Goal: Transaction & Acquisition: Purchase product/service

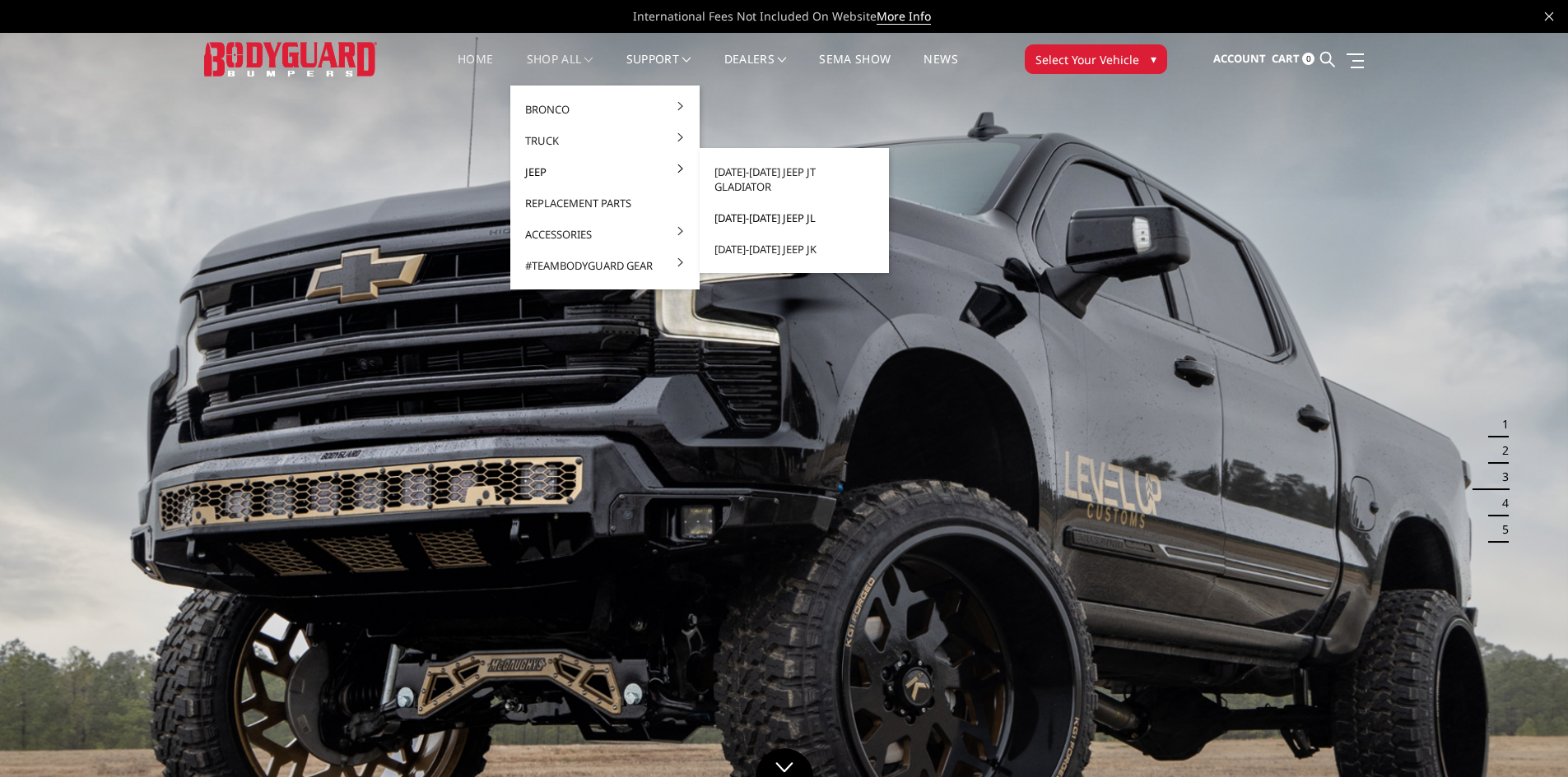
click at [784, 204] on link "[DATE]-[DATE] Jeep JL" at bounding box center [794, 218] width 176 height 31
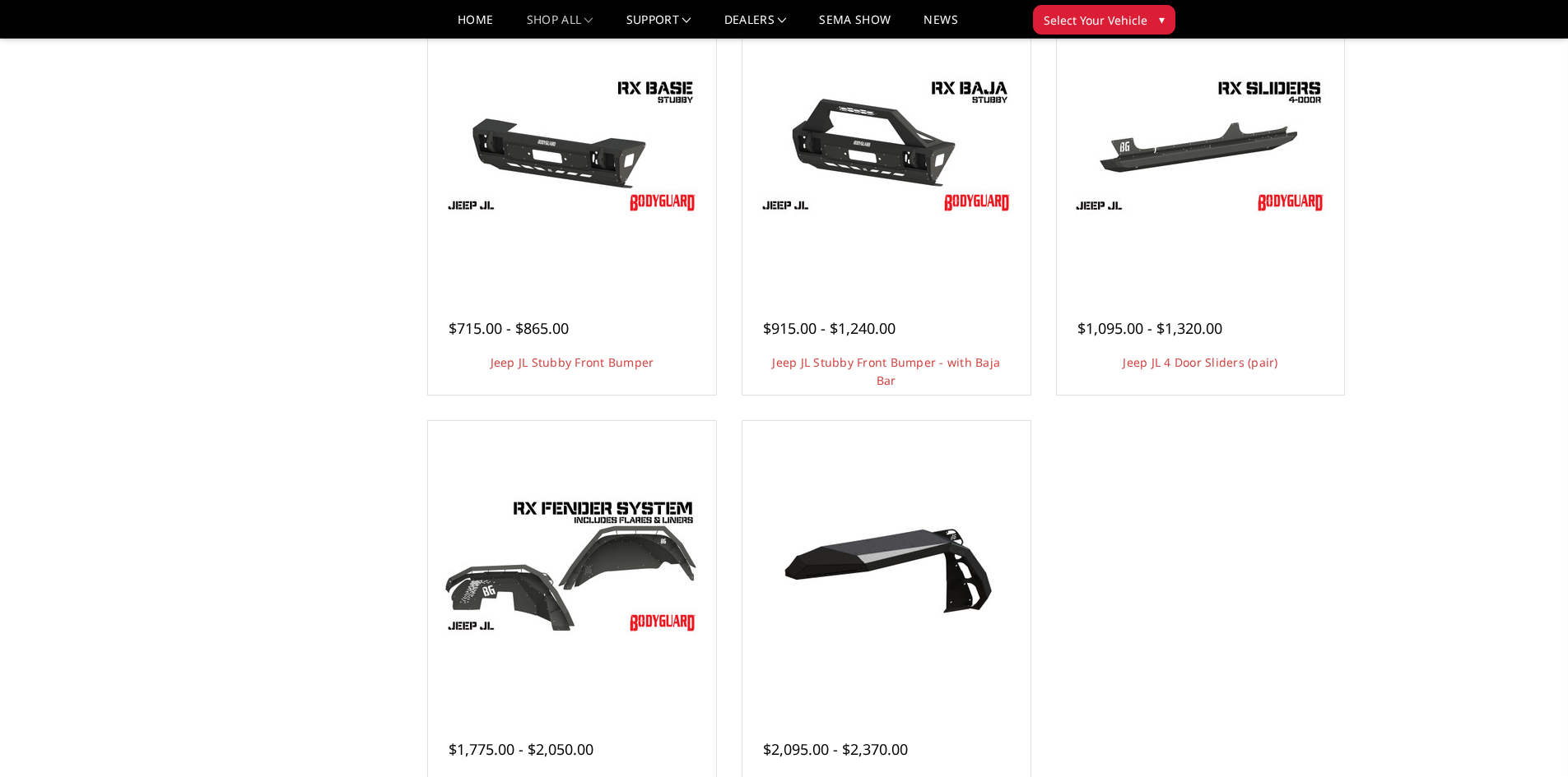
scroll to position [411, 0]
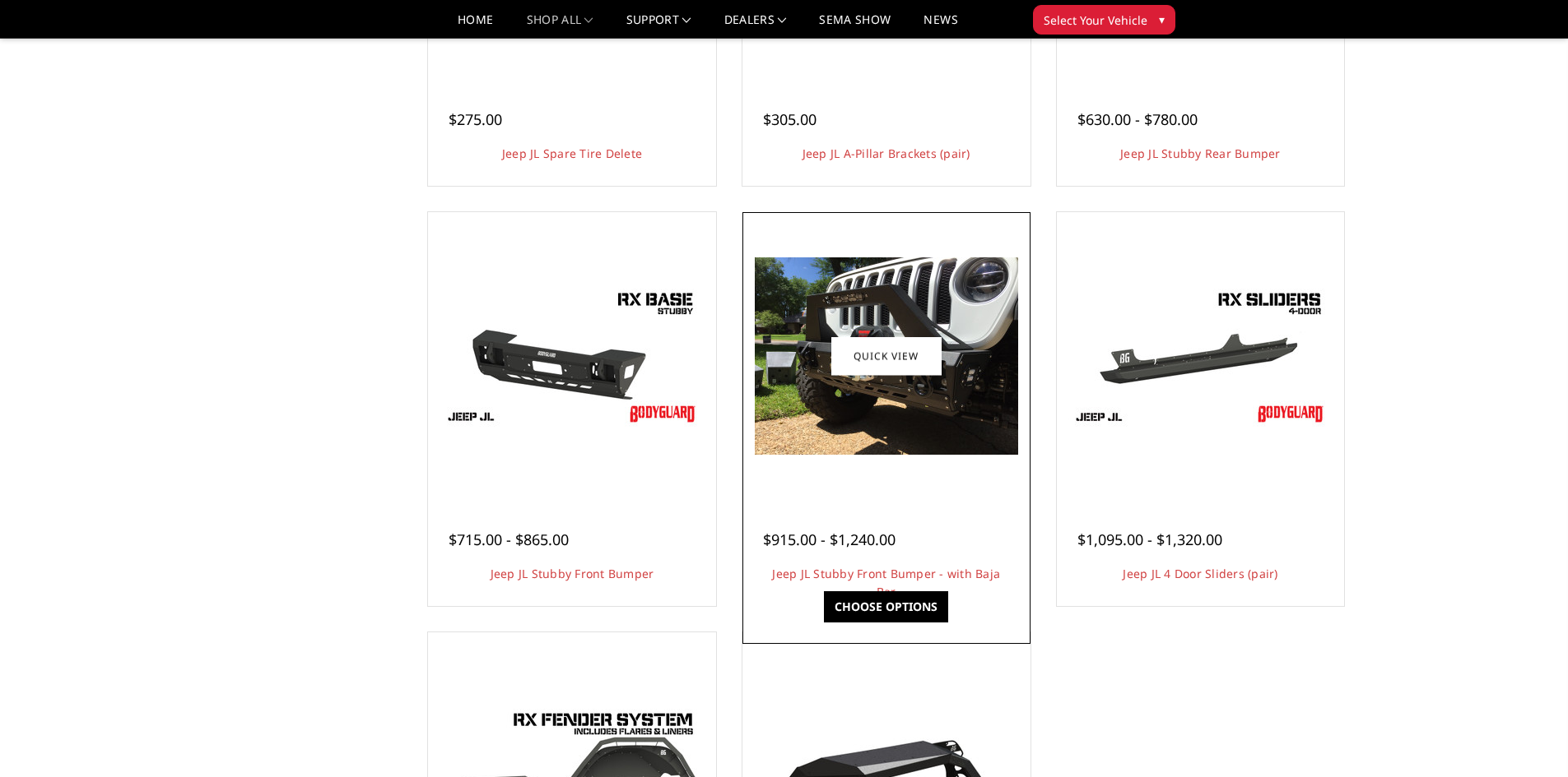
click at [918, 420] on img at bounding box center [886, 357] width 264 height 198
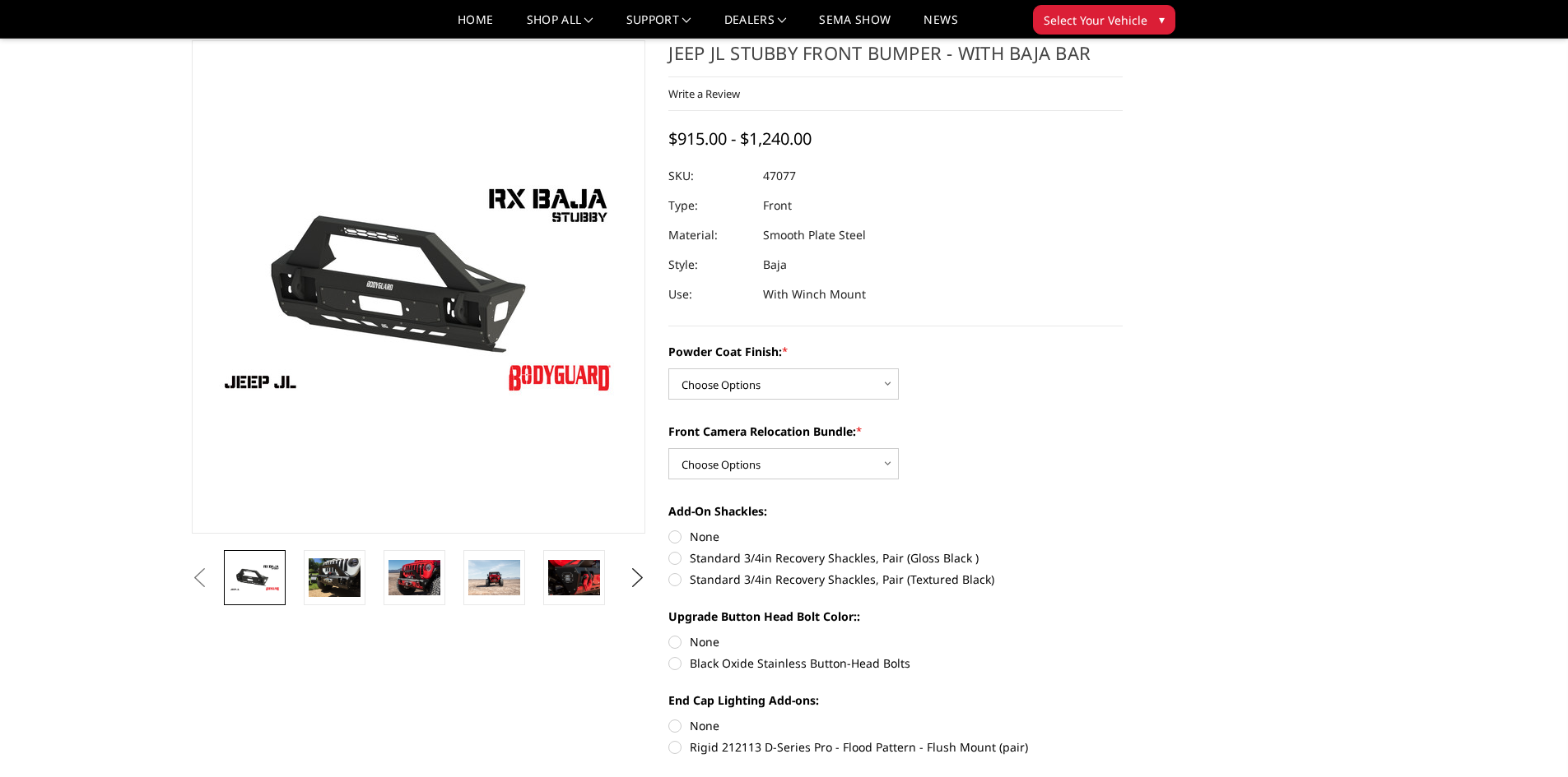
scroll to position [82, 0]
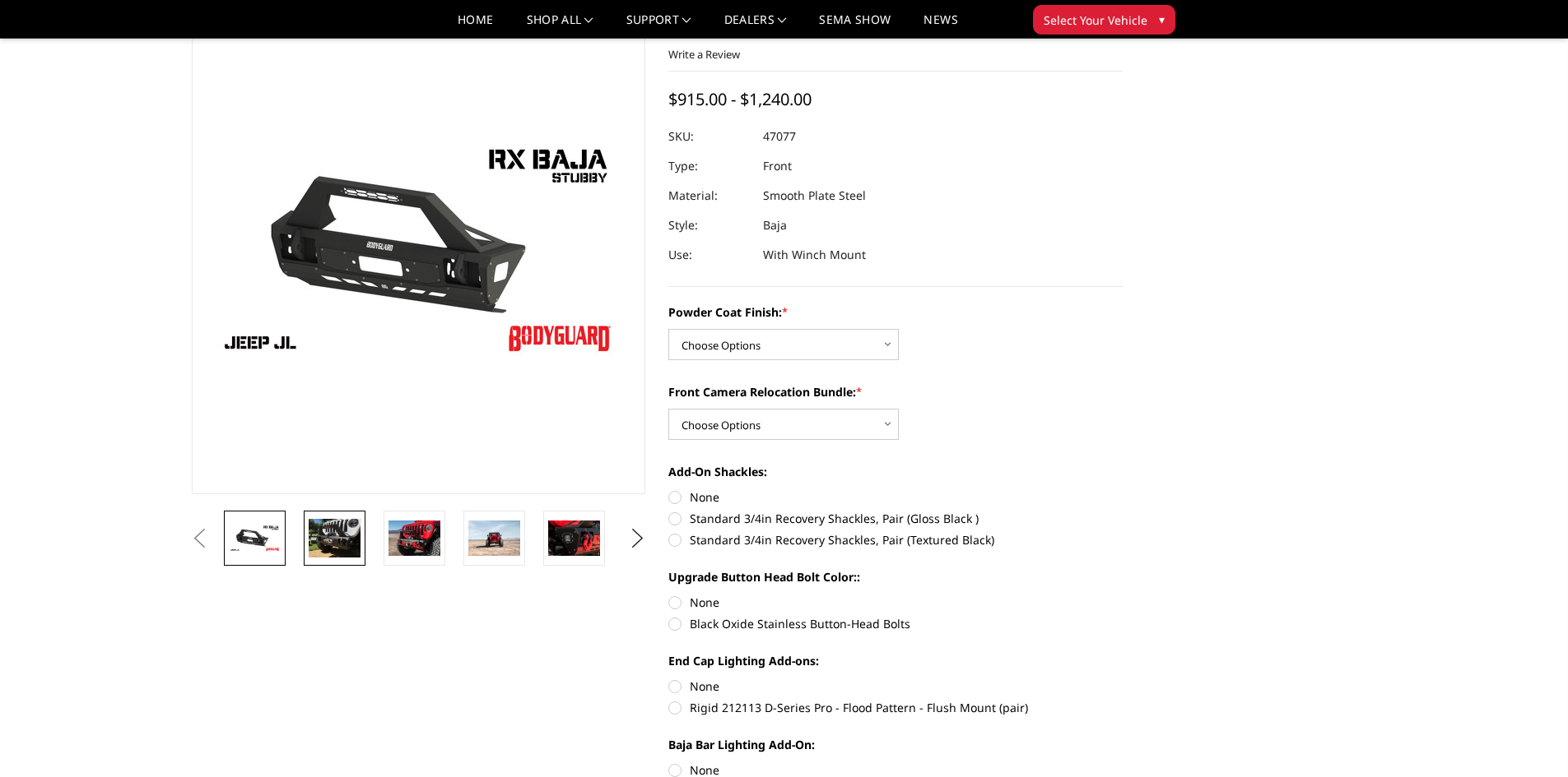
click at [337, 539] on img at bounding box center [334, 538] width 51 height 39
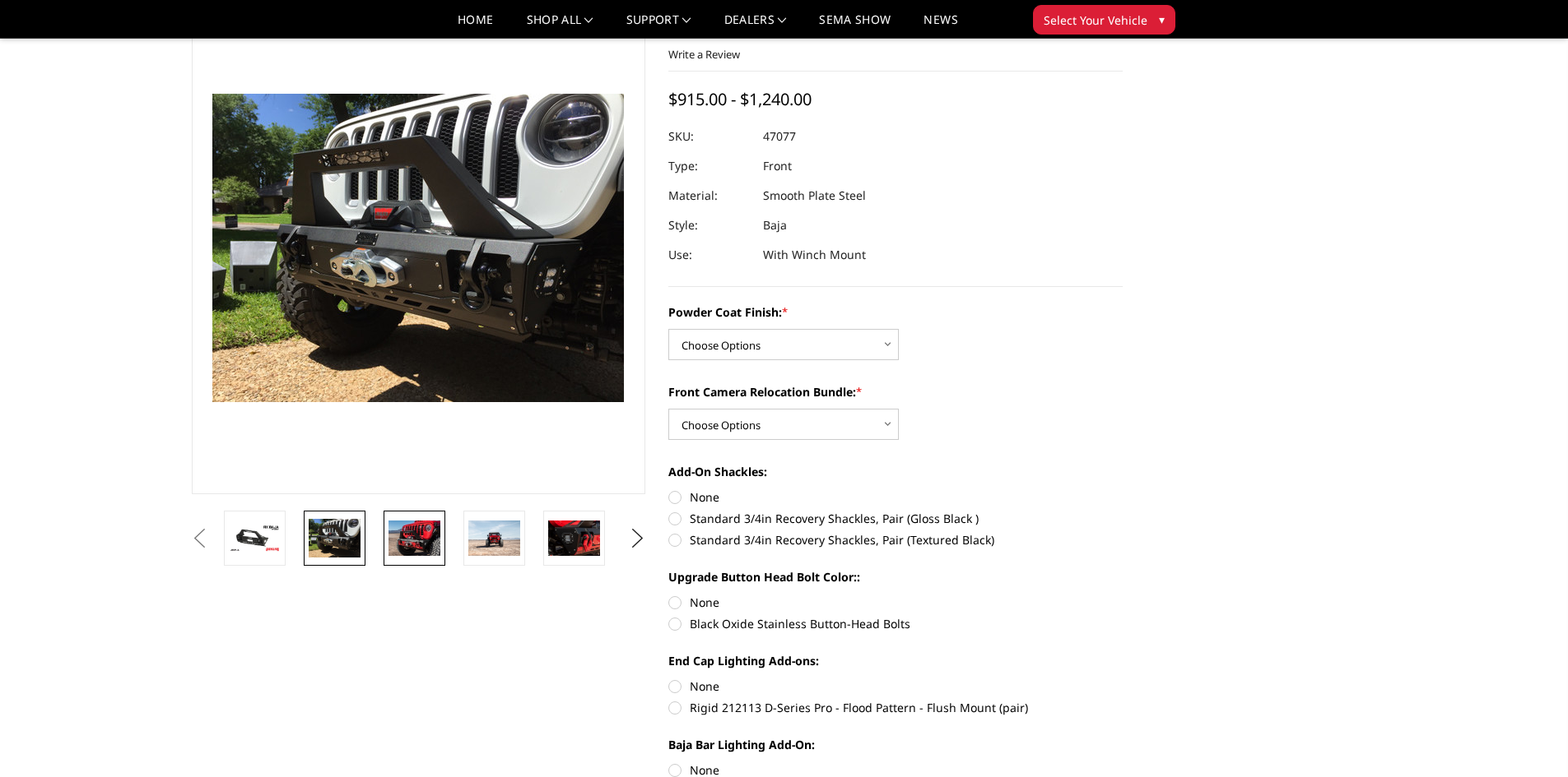
click at [418, 549] on img at bounding box center [414, 537] width 51 height 34
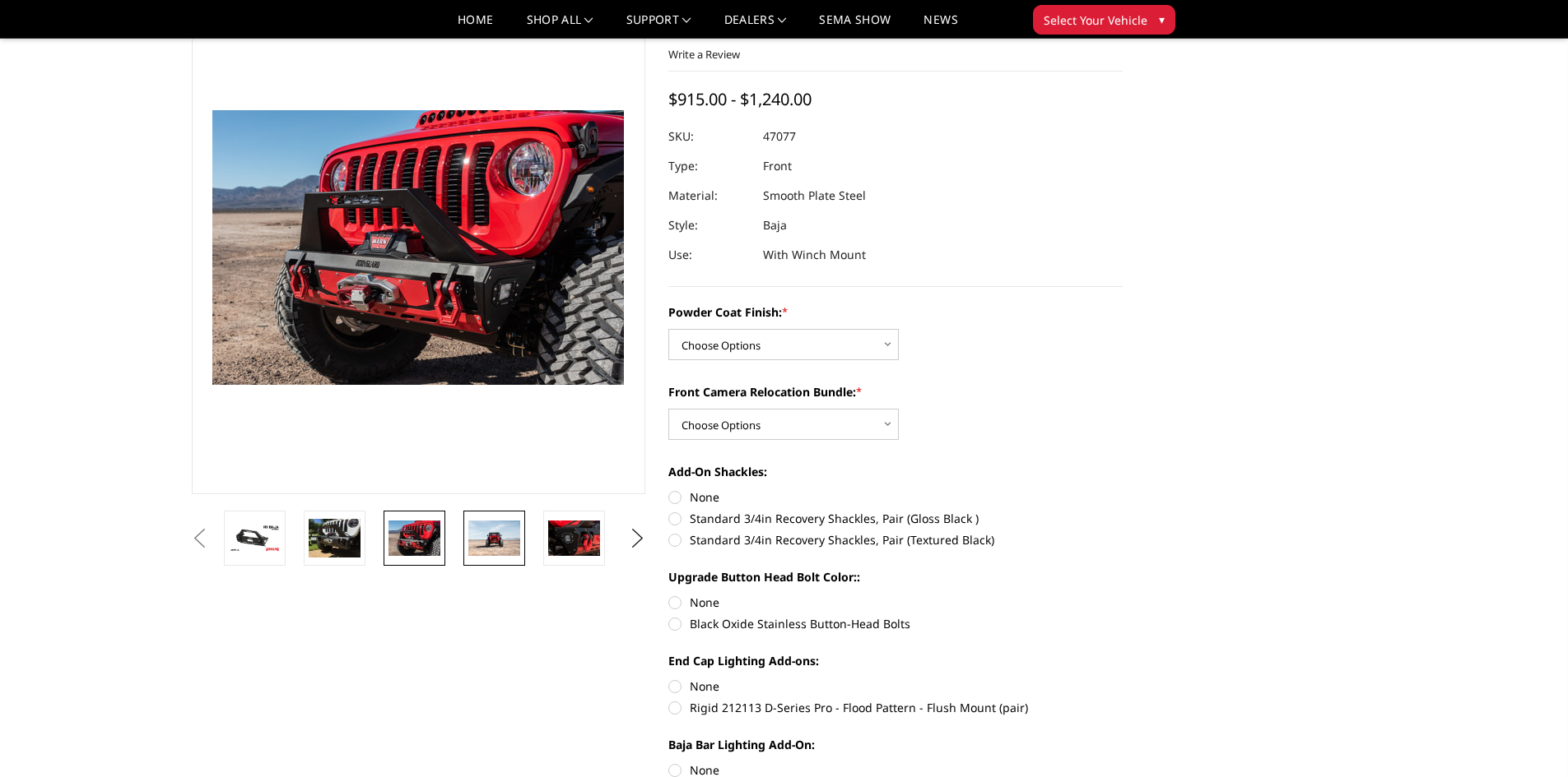
click at [506, 539] on img at bounding box center [494, 537] width 51 height 34
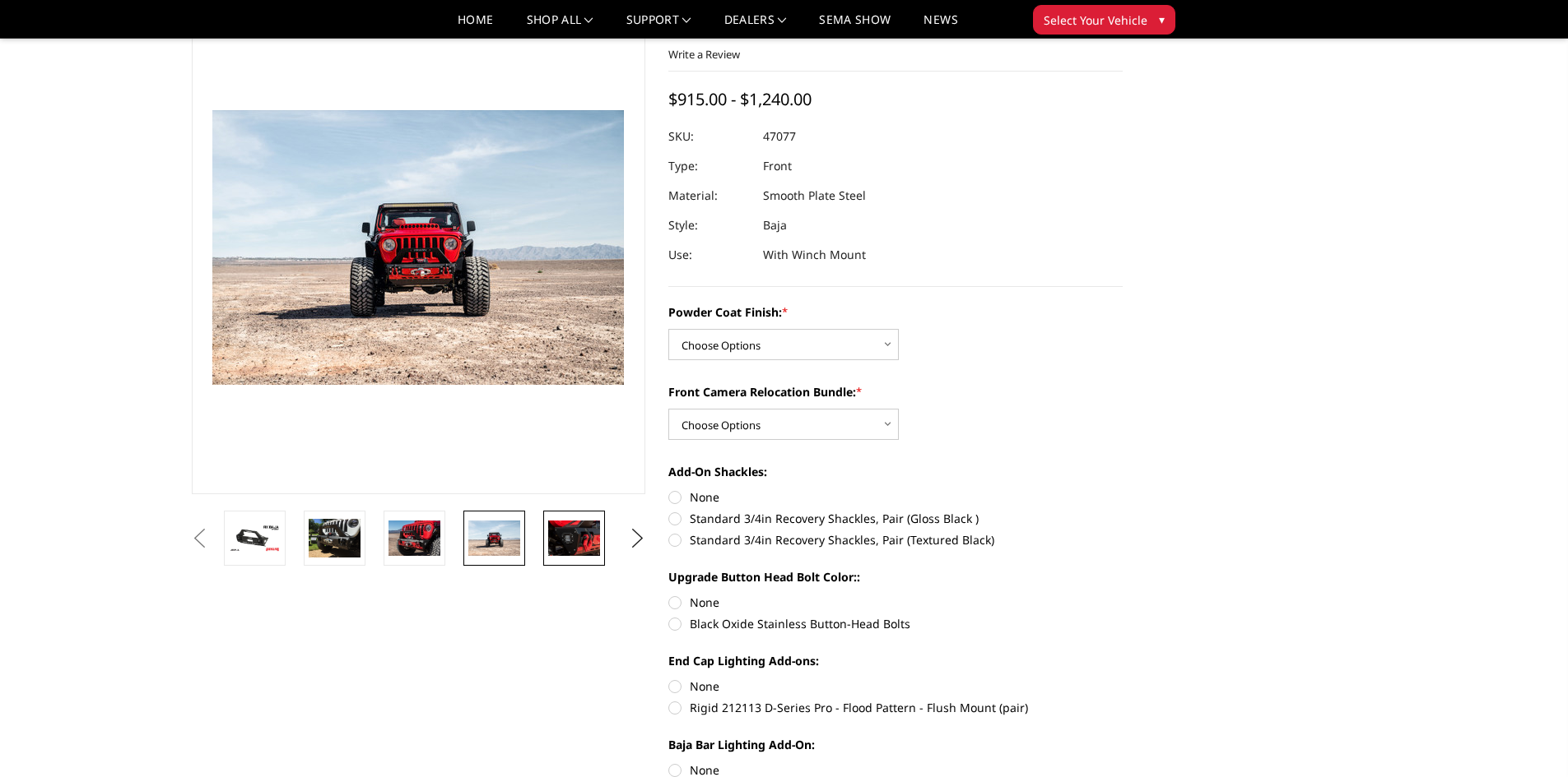
click at [563, 539] on img at bounding box center [574, 537] width 51 height 34
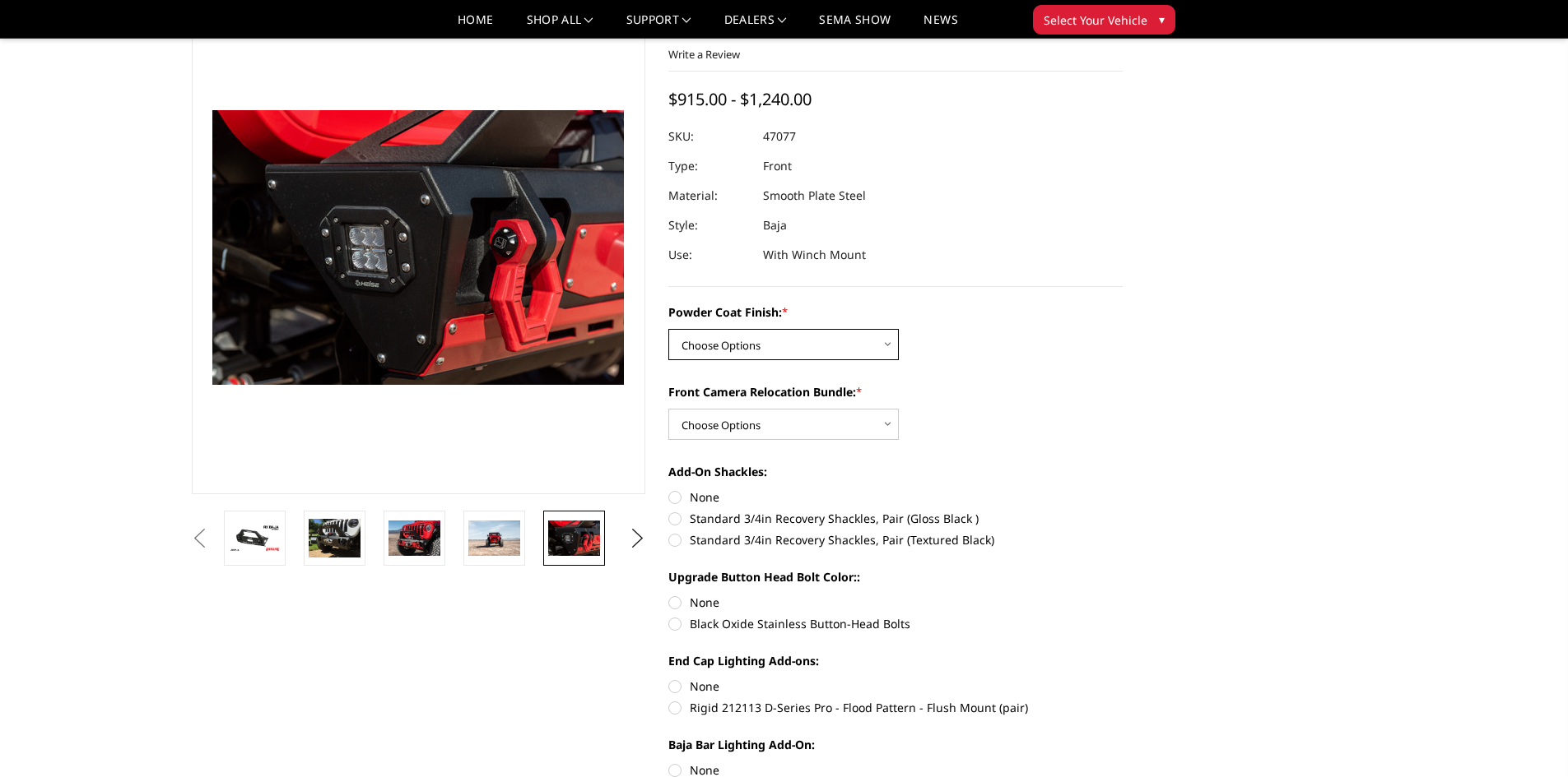
click at [748, 338] on select "Choose Options Bare Metal Textured Black Powder Coat" at bounding box center [783, 344] width 230 height 31
select select "4262"
click at [668, 329] on select "Choose Options Bare Metal Textured Black Powder Coat" at bounding box center [783, 344] width 230 height 31
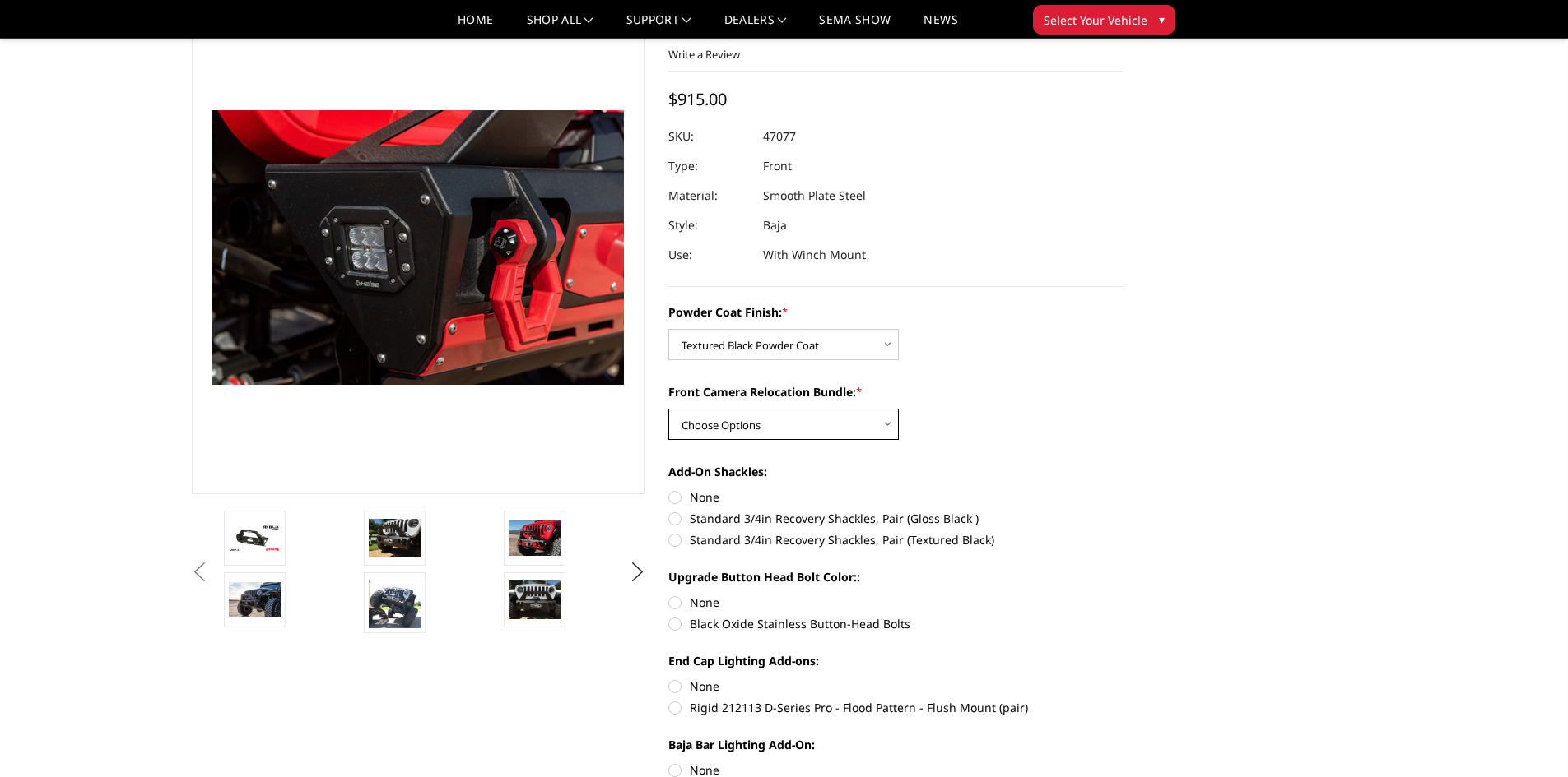
click at [843, 426] on select "Choose Options With Front Camera Relocation Bundle (Harness and Pod) Without Fr…" at bounding box center [783, 424] width 230 height 31
select select "4264"
click at [668, 409] on select "Choose Options With Front Camera Relocation Bundle (Harness and Pod) Without Fr…" at bounding box center [783, 424] width 230 height 31
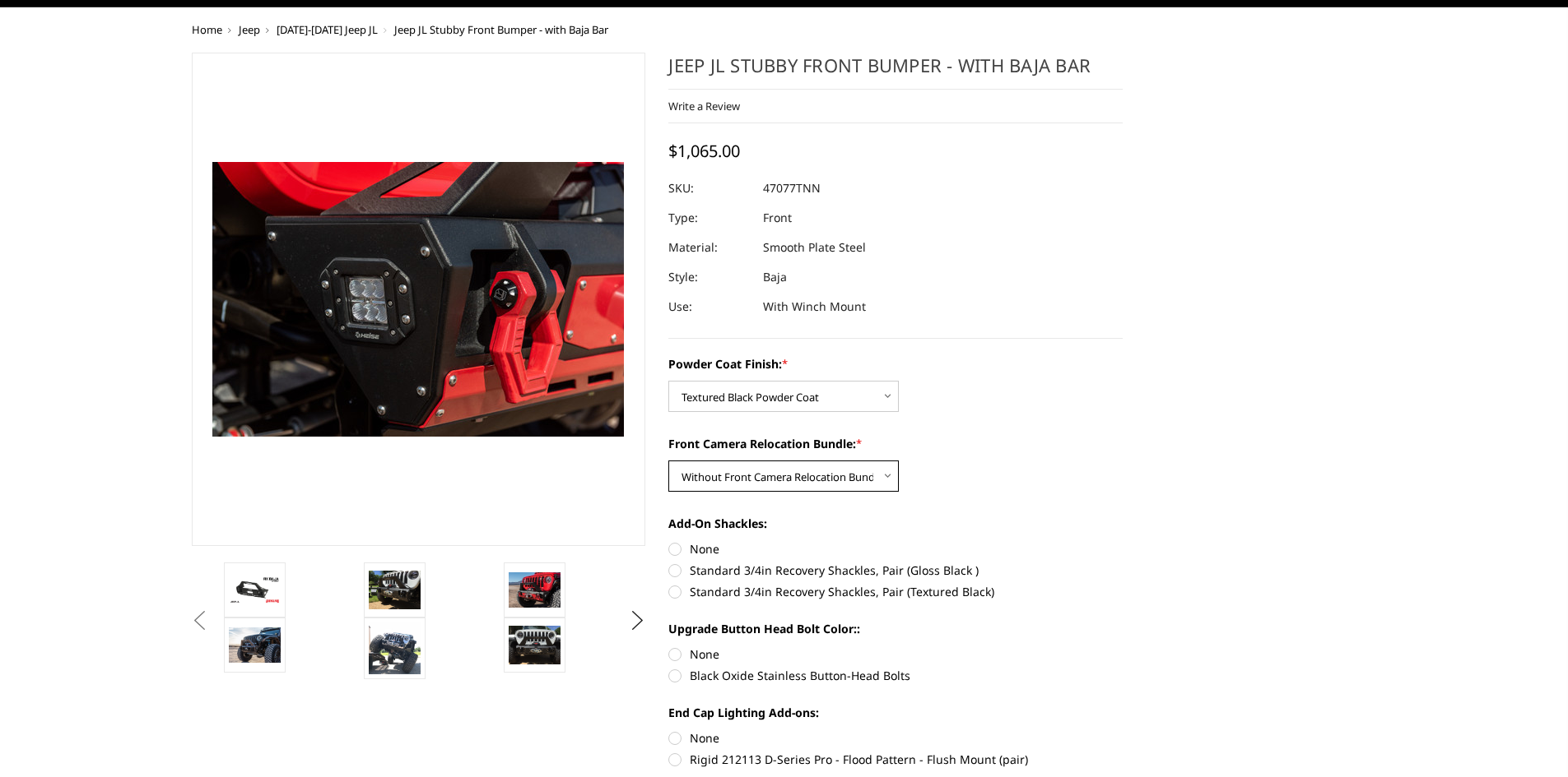
scroll to position [0, 0]
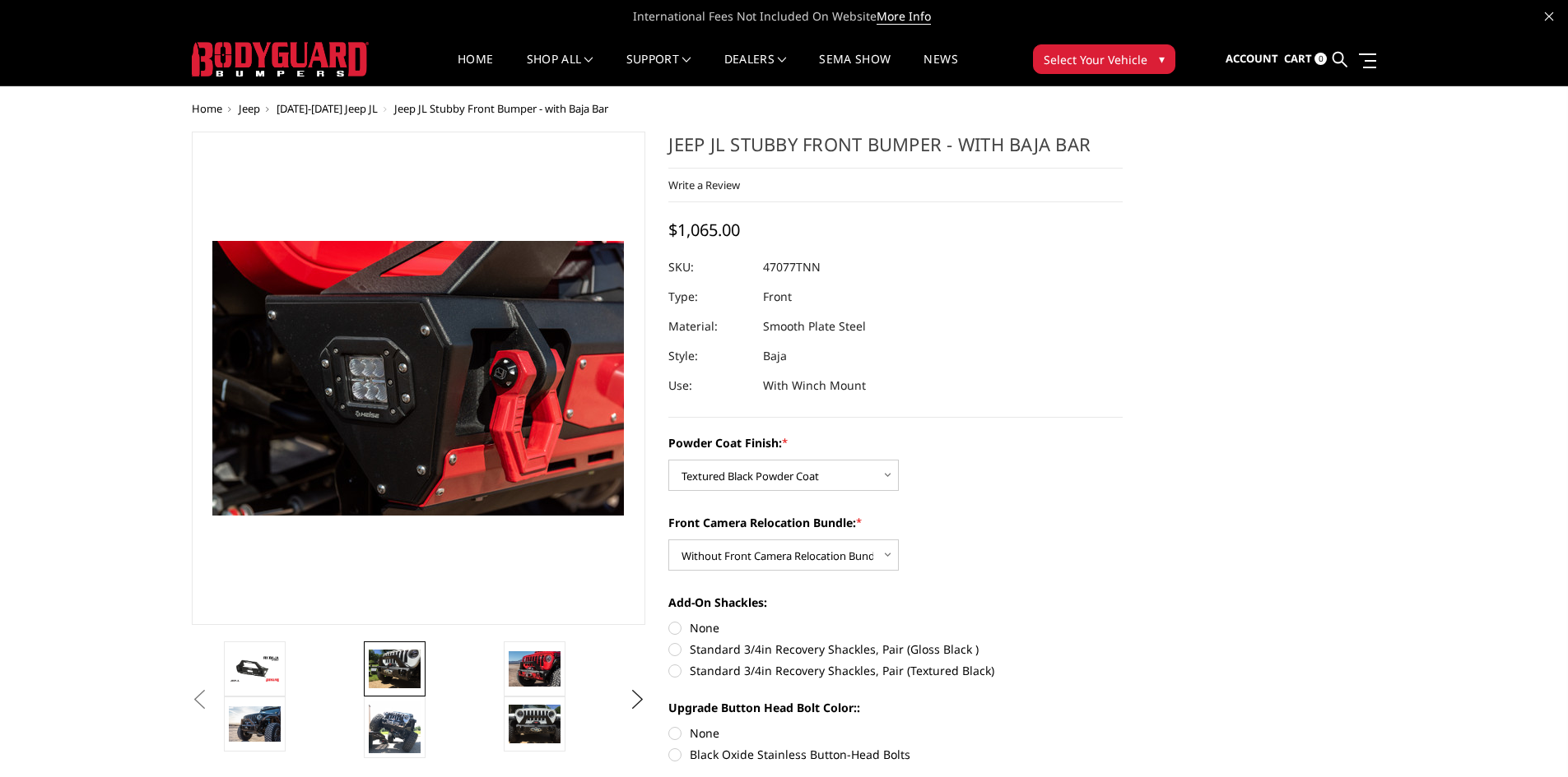
click at [402, 671] on img at bounding box center [394, 669] width 51 height 39
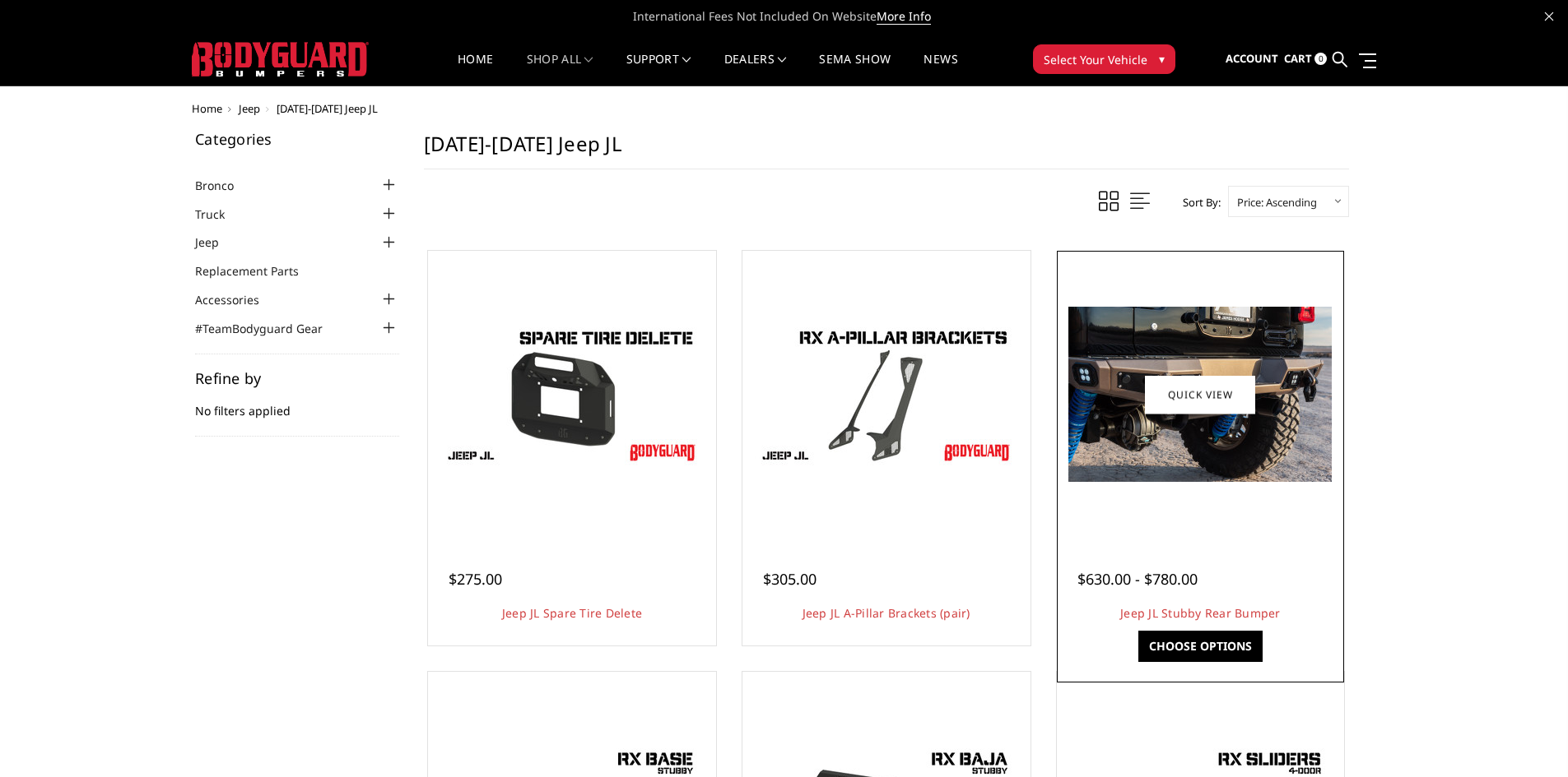
click at [1263, 452] on img at bounding box center [1200, 395] width 264 height 175
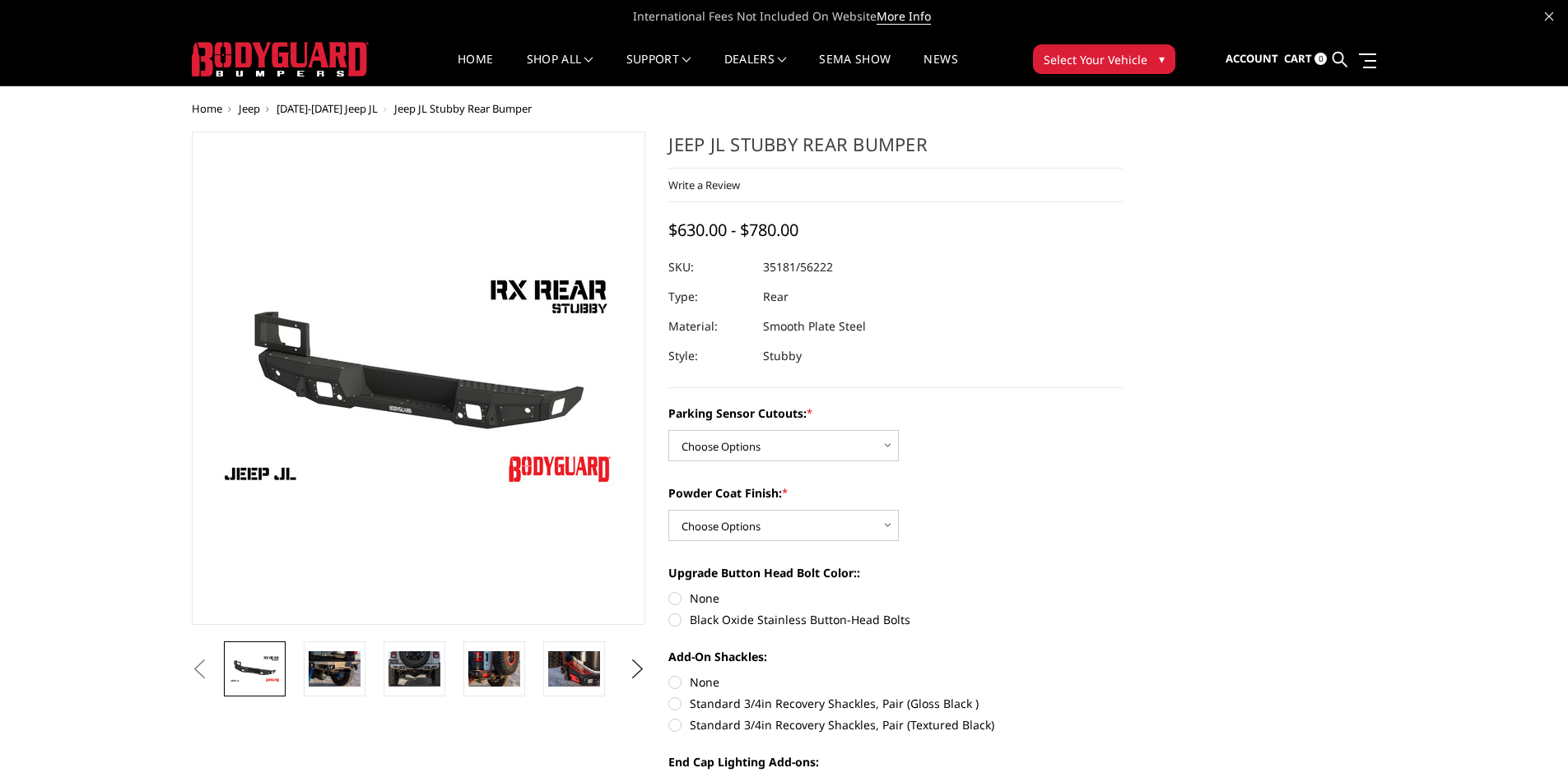
scroll to position [165, 0]
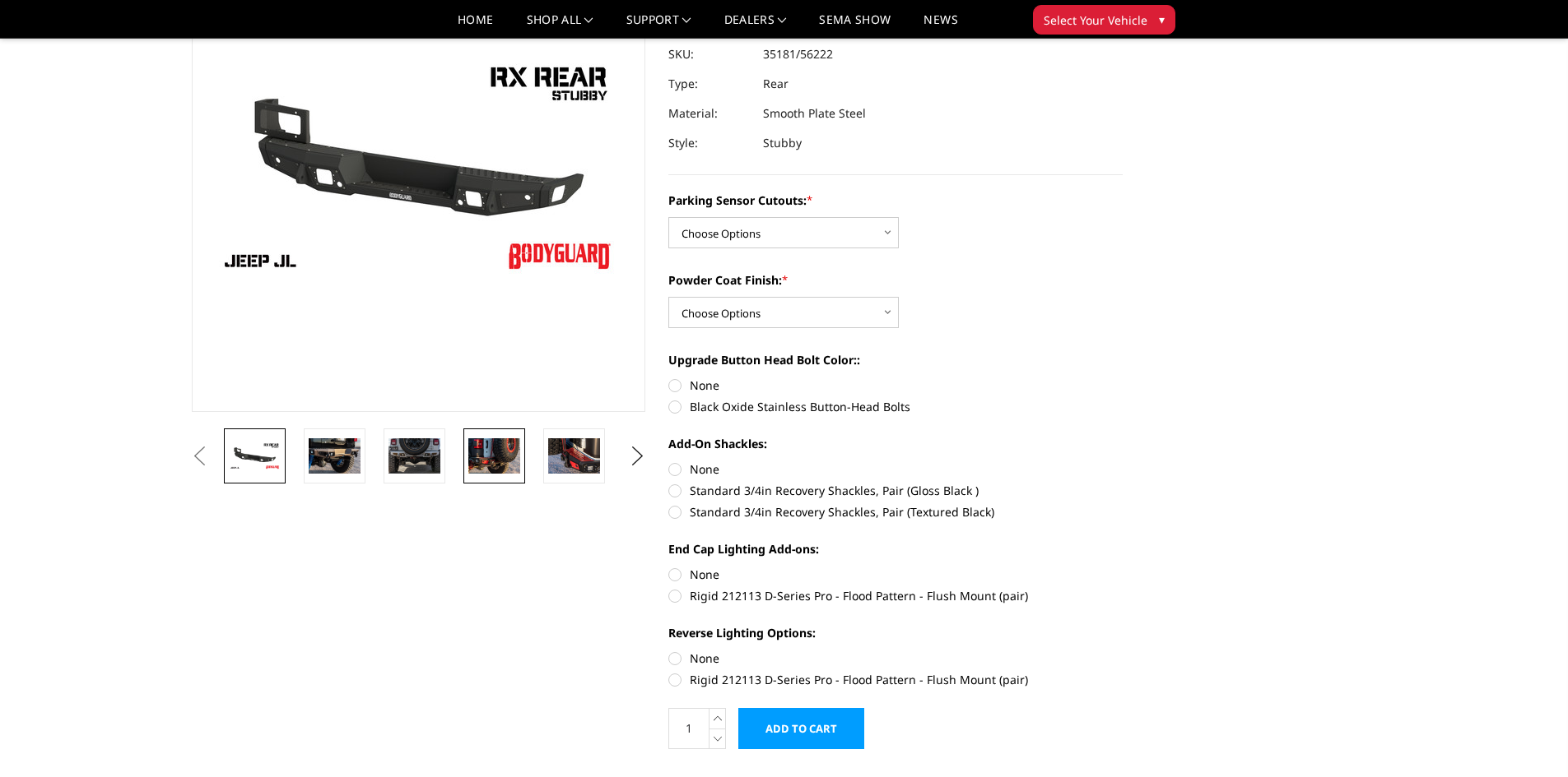
click at [494, 439] on img at bounding box center [494, 456] width 51 height 34
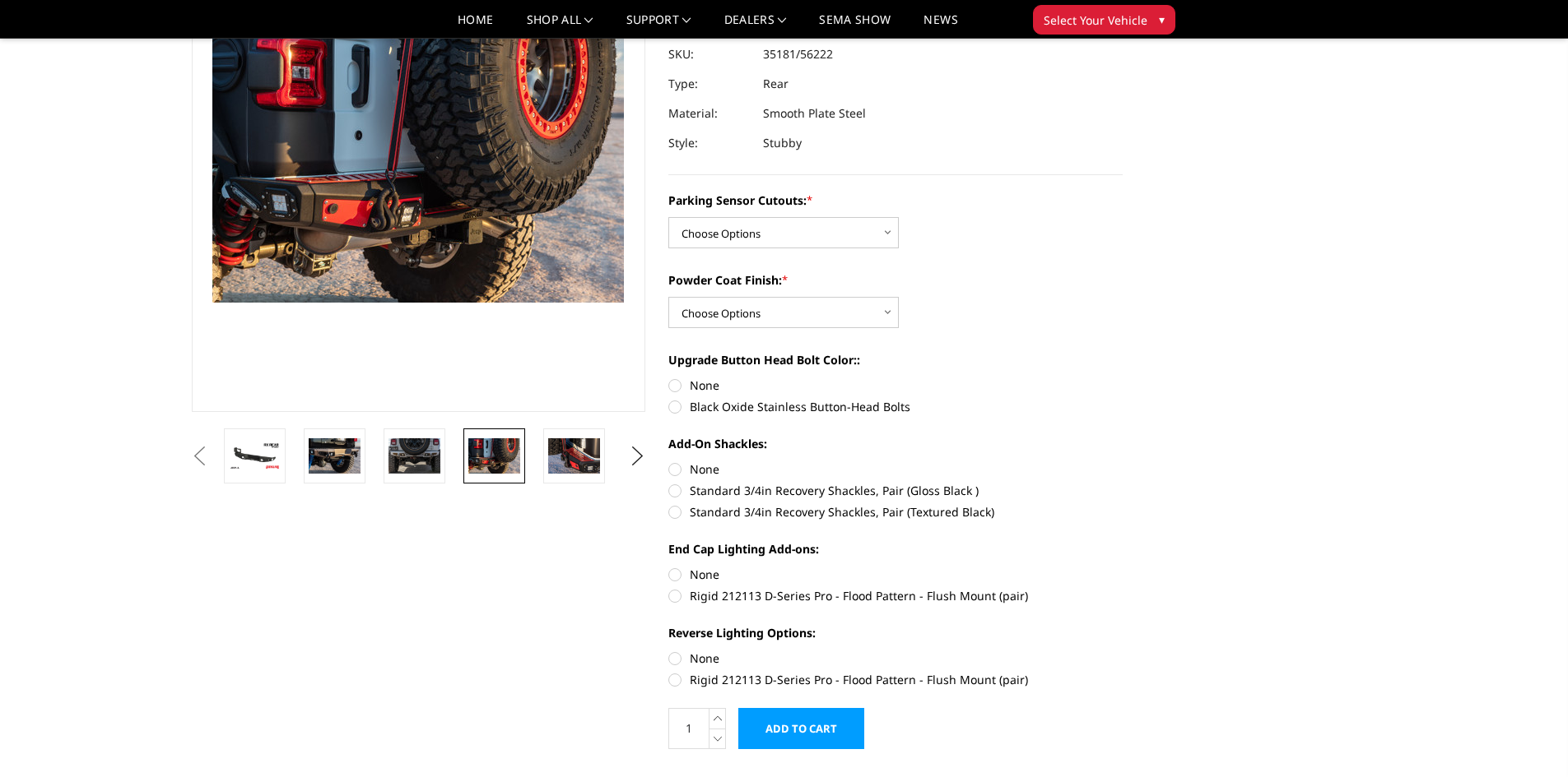
scroll to position [143, 0]
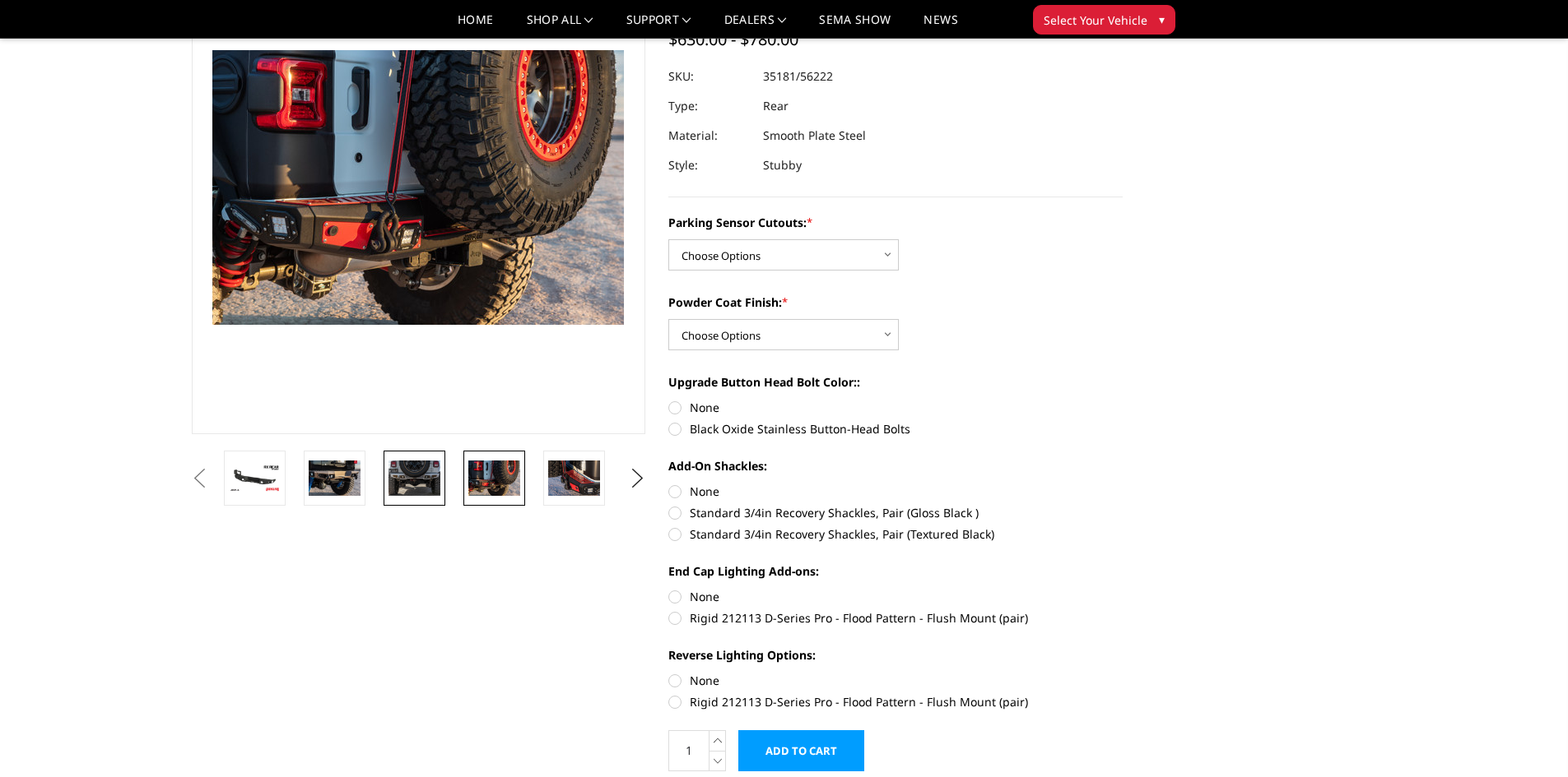
click at [407, 462] on img at bounding box center [414, 477] width 51 height 35
